Goal: Communication & Community: Answer question/provide support

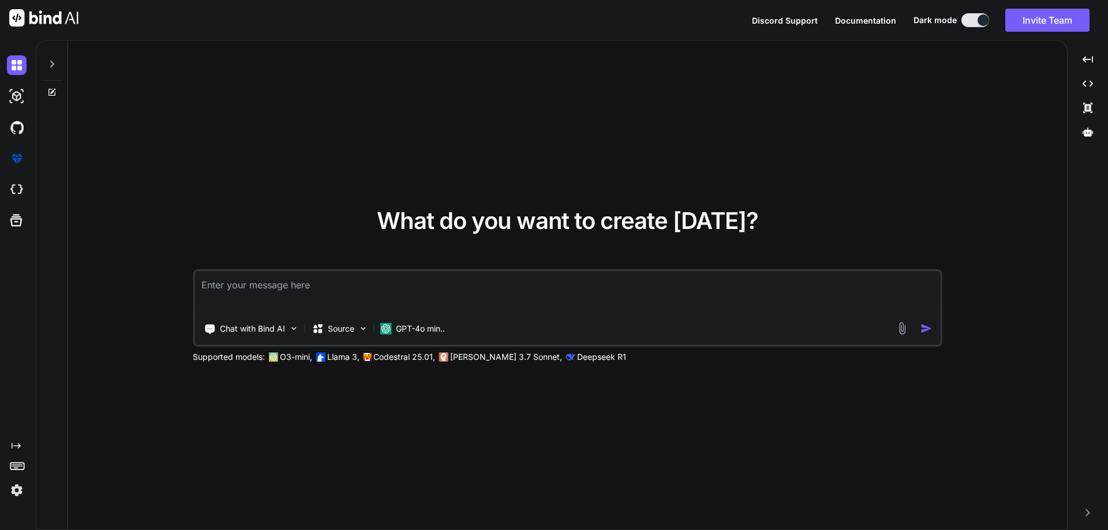
click at [393, 275] on textarea at bounding box center [567, 292] width 746 height 43
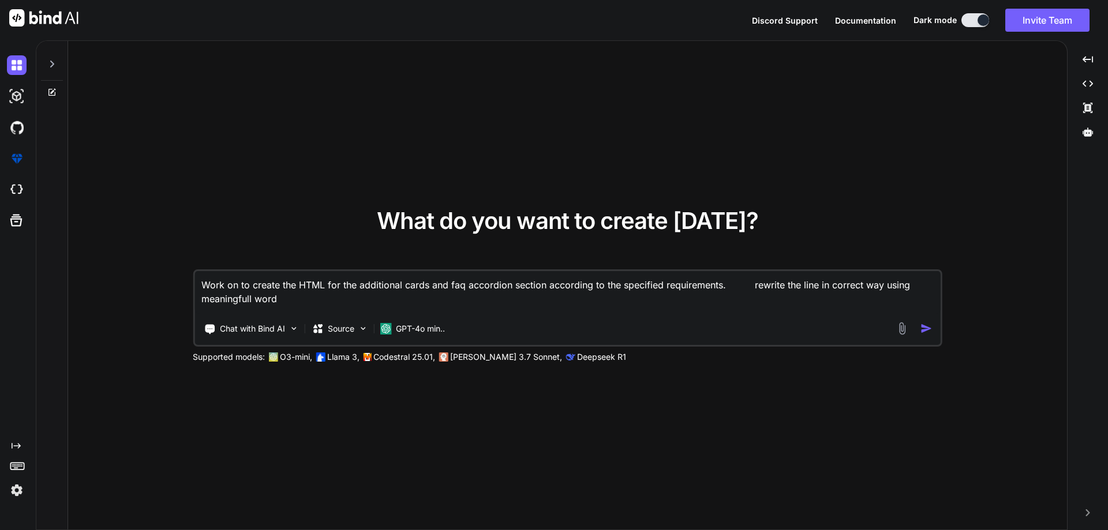
type textarea "Work on to create the HTML for the additional cards and faq accordion section a…"
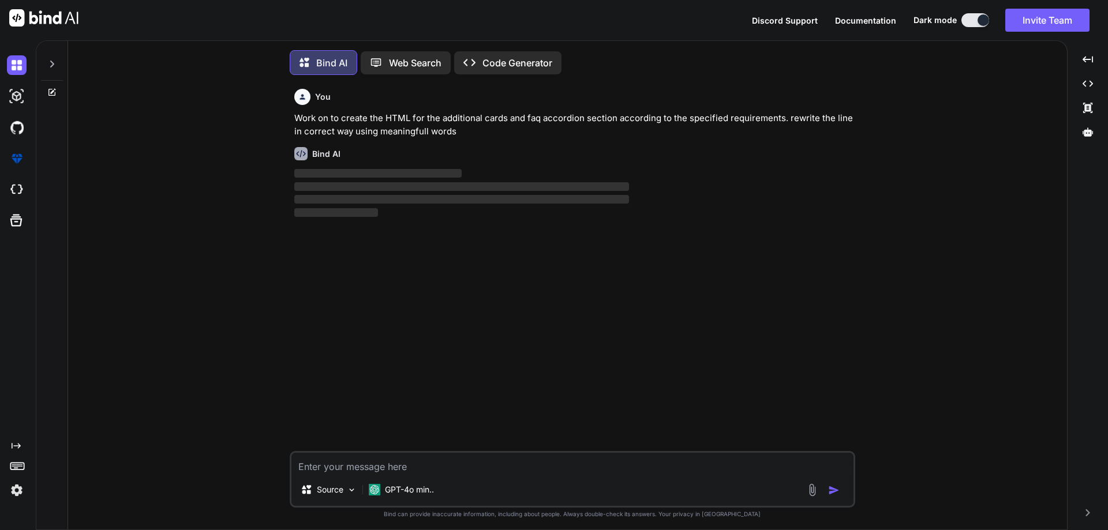
scroll to position [6, 0]
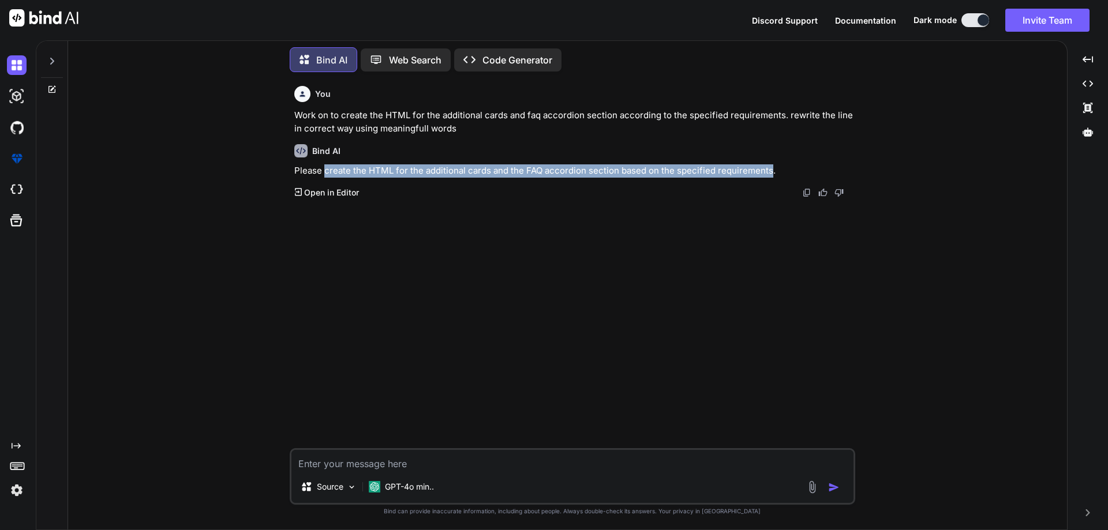
drag, startPoint x: 324, startPoint y: 171, endPoint x: 768, endPoint y: 175, distance: 444.8
click at [768, 175] on p "Please create the HTML for the additional cards and the FAQ accordion section b…" at bounding box center [573, 170] width 558 height 13
copy p "create the HTML for the additional cards and the FAQ accordion section based on…"
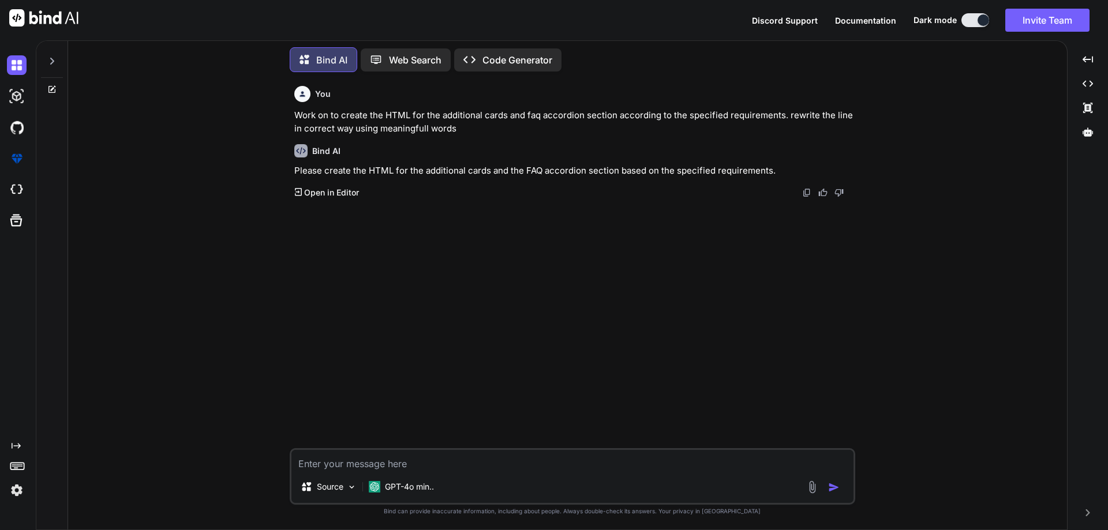
click at [396, 462] on textarea at bounding box center [572, 460] width 562 height 21
paste textarea "• Worked on to developed the HTML for additional cards section within the showi…"
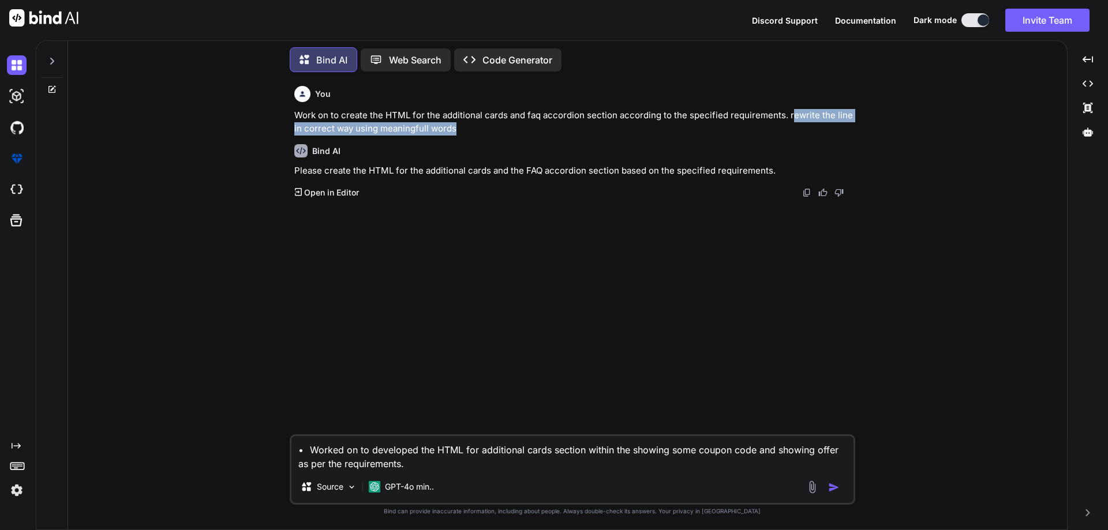
drag, startPoint x: 787, startPoint y: 117, endPoint x: 789, endPoint y: 126, distance: 9.4
click at [789, 126] on p "Work on to create the HTML for the additional cards and faq accordion section a…" at bounding box center [573, 122] width 558 height 26
drag, startPoint x: 783, startPoint y: 114, endPoint x: 790, endPoint y: 127, distance: 14.5
click at [790, 127] on p "Work on to create the HTML for the additional cards and faq accordion section a…" at bounding box center [573, 122] width 558 height 26
copy p "rewrite the line in correct way using meaningfull words"
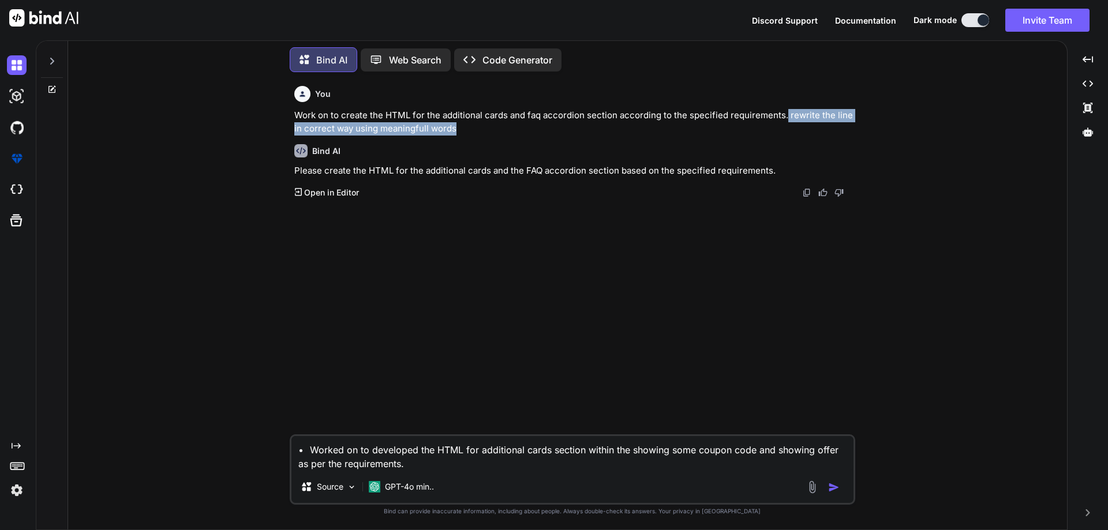
click at [584, 463] on textarea "• Worked on to developed the HTML for additional cards section within the showi…" at bounding box center [572, 453] width 562 height 35
paste textarea "rewrite the line in correct way using meaningfull words"
type textarea "• Worked on to developed the HTML for additional cards section within the showi…"
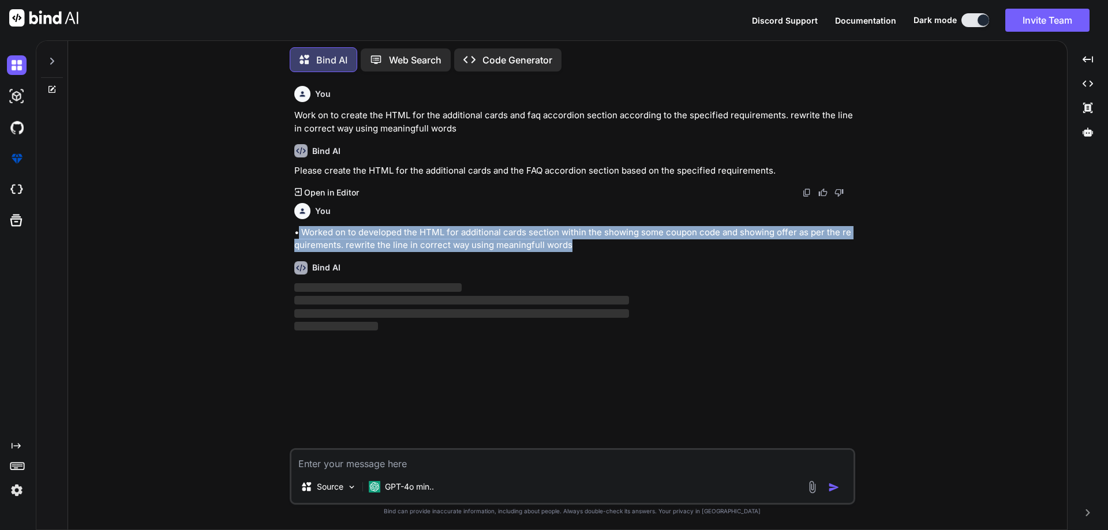
drag, startPoint x: 571, startPoint y: 243, endPoint x: 299, endPoint y: 231, distance: 272.0
click at [299, 231] on p "• Worked on to developed the HTML for additional cards section within the showi…" at bounding box center [573, 239] width 558 height 26
copy p "Worked on to developed the HTML for additional cards section within the showing…"
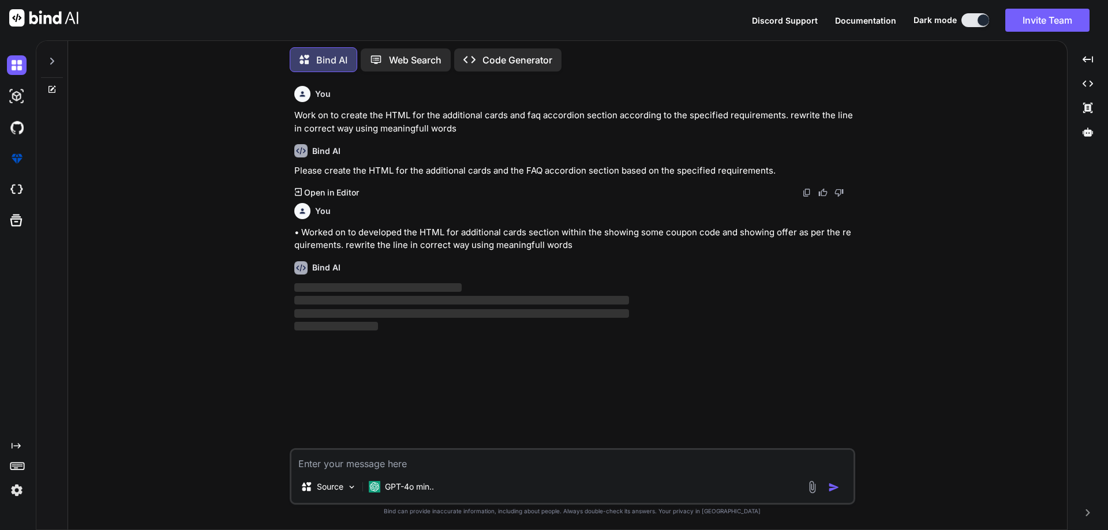
click at [385, 463] on textarea at bounding box center [572, 460] width 562 height 21
paste textarea "Worked on to developed the HTML for additional cards section within the showing…"
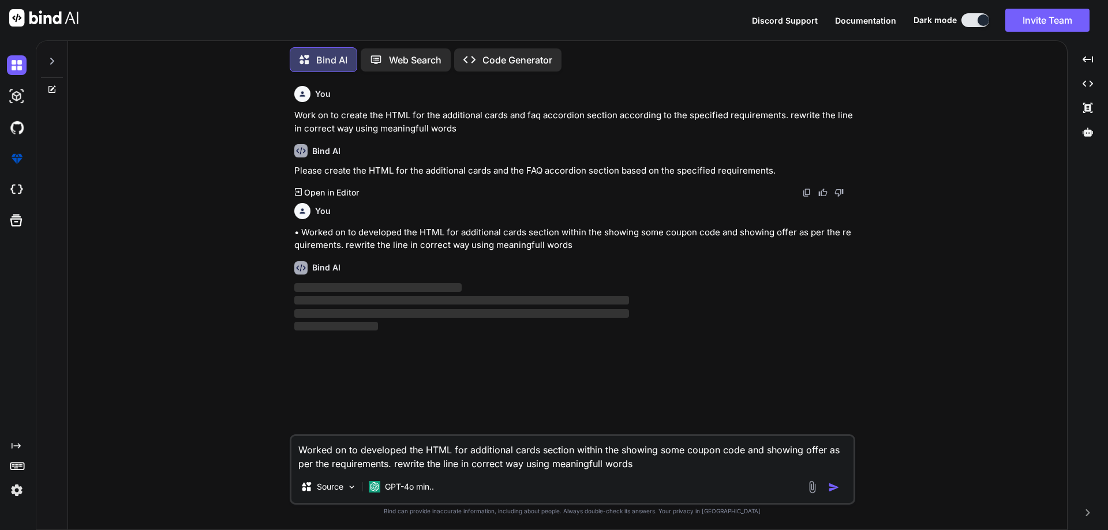
type textarea "Worked on to developed the HTML for additional cards section within the showing…"
click at [834, 489] on img "button" at bounding box center [834, 488] width 12 height 12
click at [828, 482] on button "button" at bounding box center [836, 488] width 16 height 12
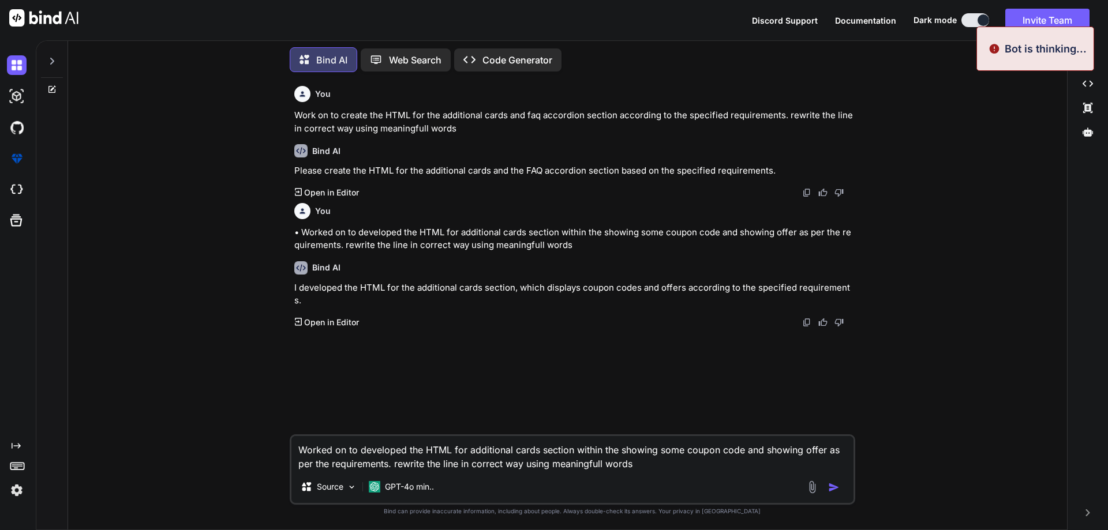
click at [834, 489] on img "button" at bounding box center [834, 488] width 12 height 12
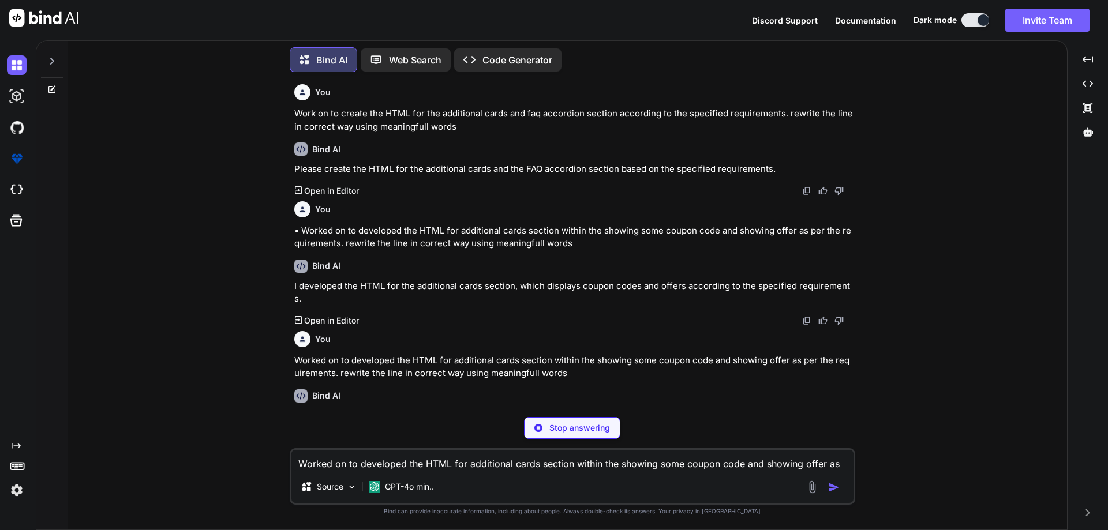
scroll to position [0, 0]
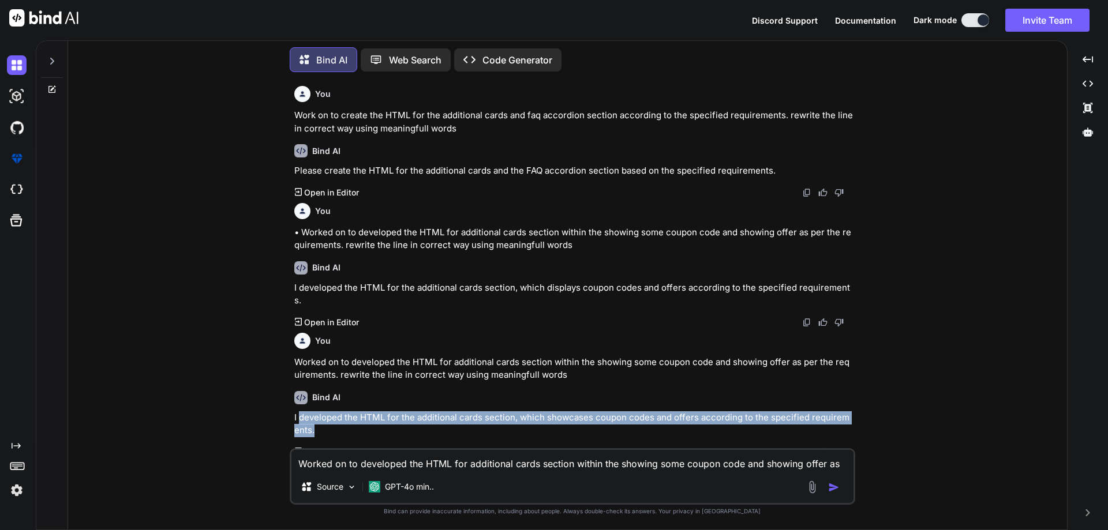
drag, startPoint x: 310, startPoint y: 418, endPoint x: 299, endPoint y: 406, distance: 16.7
click at [299, 411] on p "I developed the HTML for the additional cards section, which showcases coupon c…" at bounding box center [573, 424] width 558 height 26
copy p "developed the HTML for the additional cards section, which showcases coupon cod…"
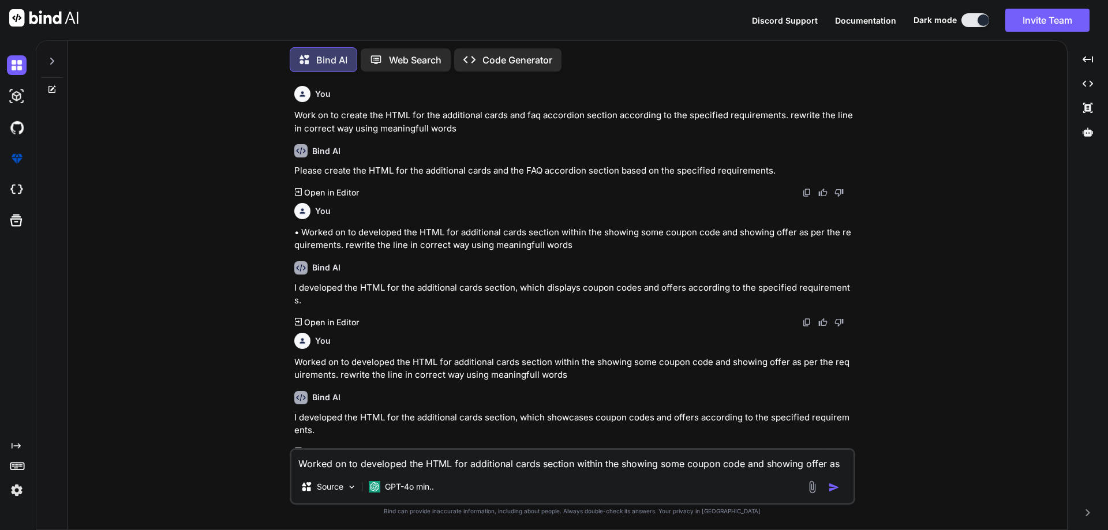
click at [365, 460] on textarea "Worked on to developed the HTML for additional cards section within the showing…" at bounding box center [572, 460] width 562 height 21
paste textarea "• Worked on to Developed the HTML for the faq section within the showing some i…"
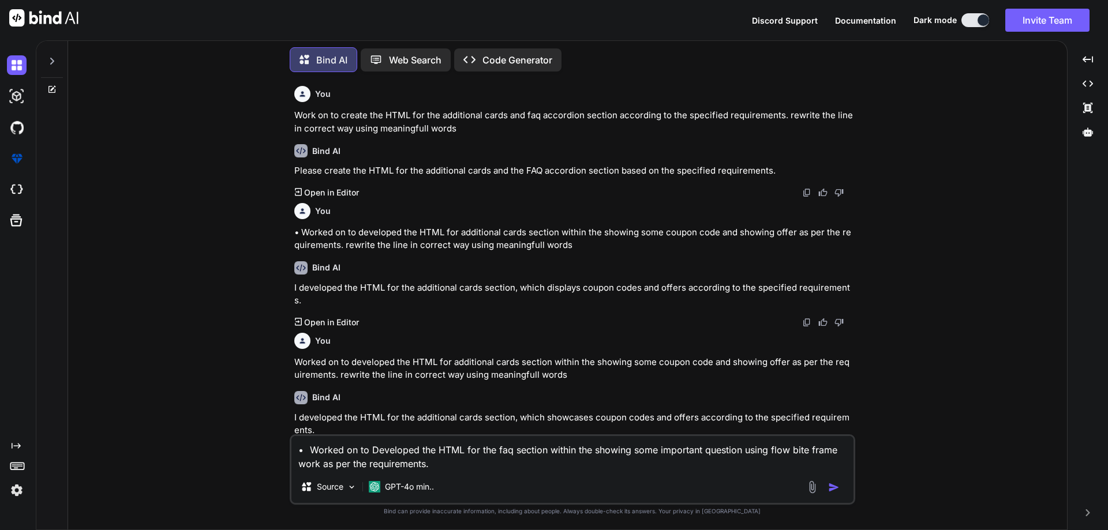
drag, startPoint x: 566, startPoint y: 362, endPoint x: 334, endPoint y: 361, distance: 231.9
click at [334, 361] on p "Worked on to developed the HTML for additional cards section within the showing…" at bounding box center [573, 369] width 558 height 26
copy p "rewrite the line in correct way using meaningfull words"
click at [471, 468] on textarea "• Worked on to Developed the HTML for the faq section within the showing some i…" at bounding box center [572, 453] width 562 height 35
paste textarea "rewrite the line in correct way using meaningfull words"
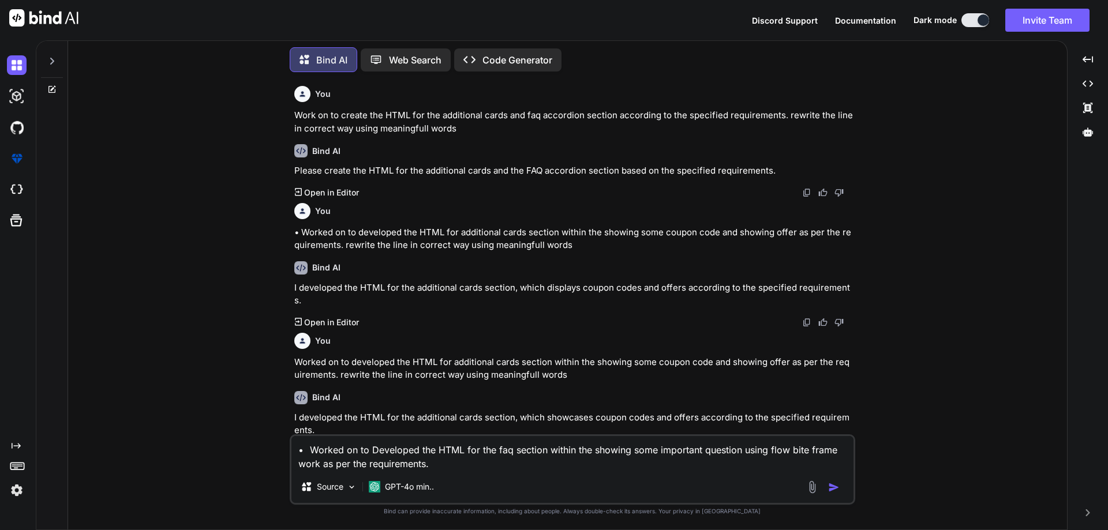
type textarea "• Worked on to Developed the HTML for the faq section within the showing some i…"
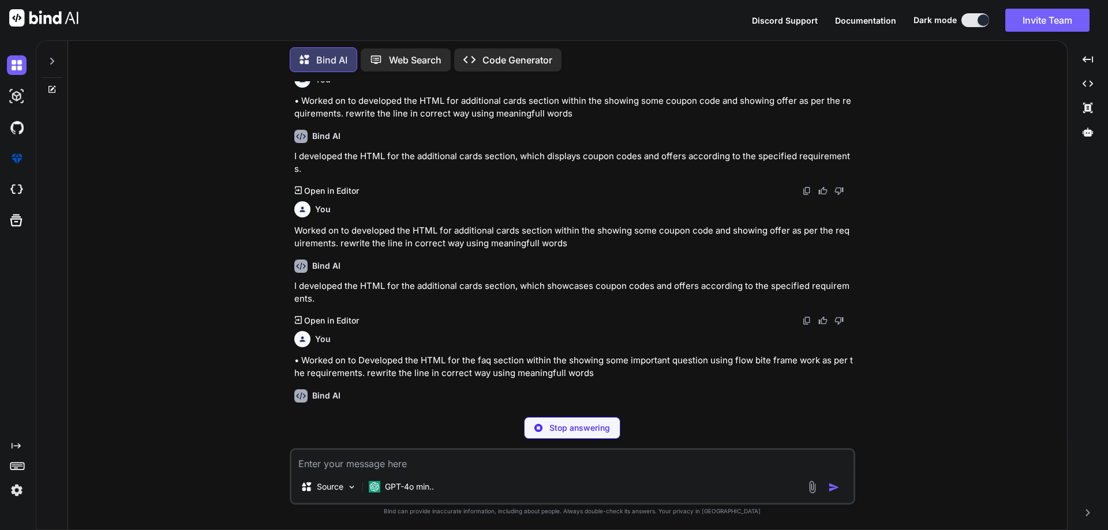
scroll to position [126, 0]
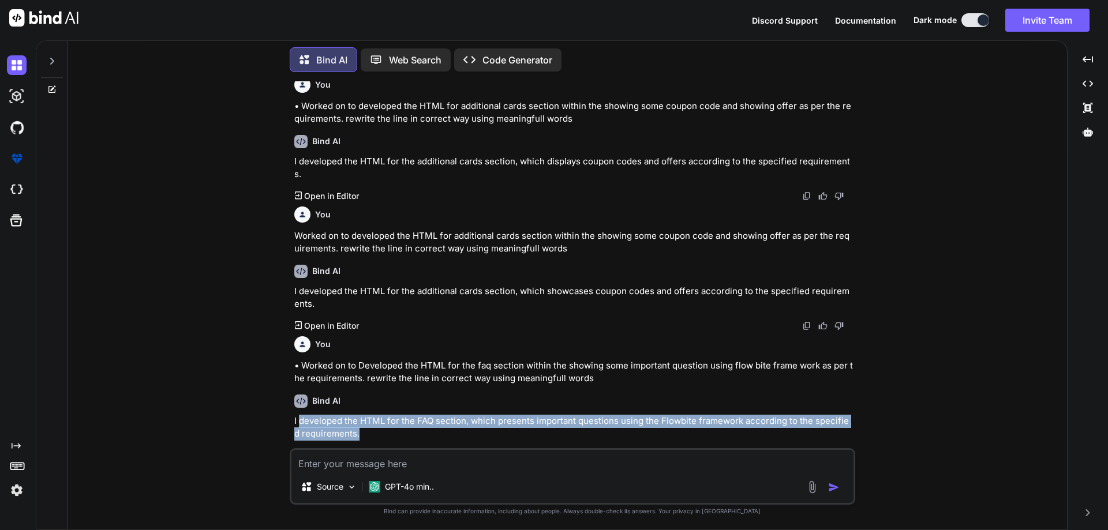
drag, startPoint x: 327, startPoint y: 414, endPoint x: 300, endPoint y: 409, distance: 27.5
click at [300, 415] on p "I developed the HTML for the FAQ section, which presents important questions us…" at bounding box center [573, 428] width 558 height 26
copy p "developed the HTML for the FAQ section, which presents important questions usin…"
